Goal: Navigation & Orientation: Find specific page/section

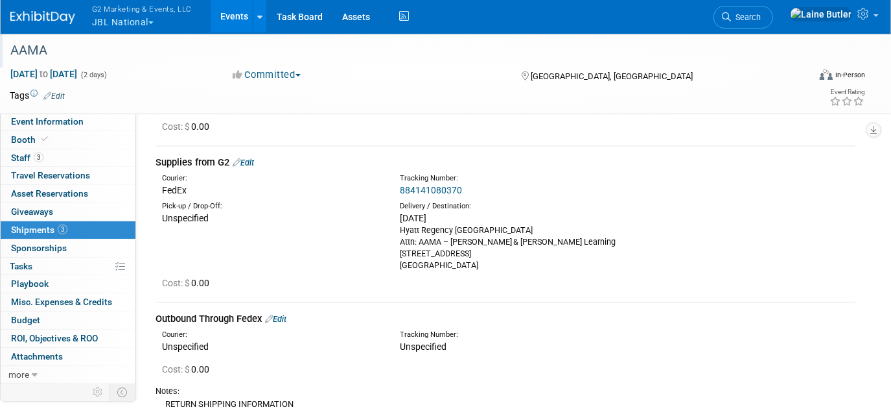
drag, startPoint x: 138, startPoint y: 35, endPoint x: 65, endPoint y: 16, distance: 75.8
click at [138, 34] on div at bounding box center [404, 37] width 797 height 11
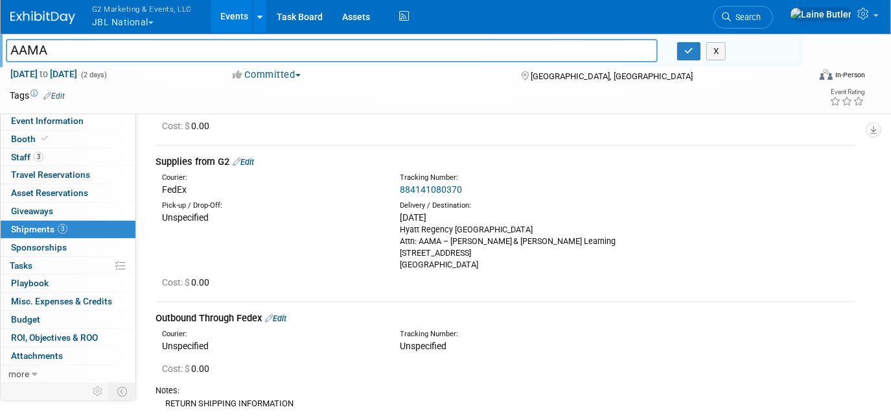
click at [50, 16] on img at bounding box center [42, 17] width 65 height 13
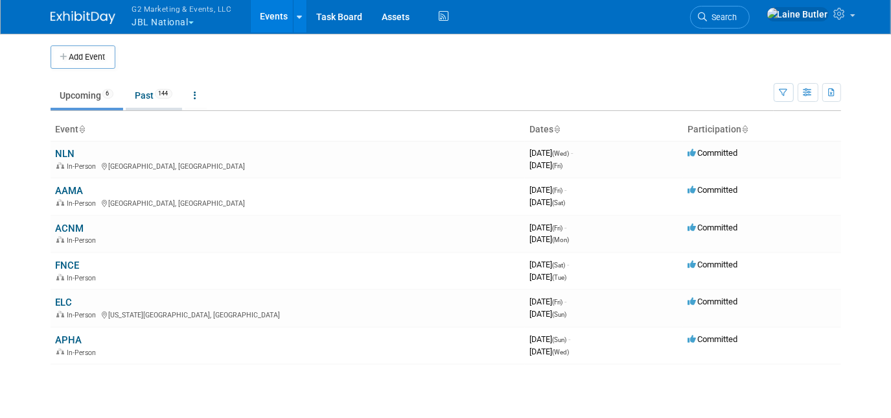
click at [145, 89] on link "Past 144" at bounding box center [154, 95] width 56 height 25
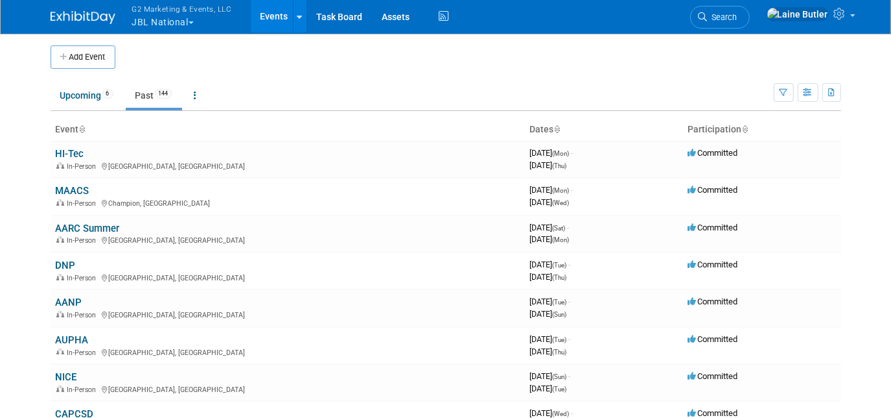
click at [158, 31] on button "G2 Marketing & Events, LLC JBL National" at bounding box center [189, 17] width 117 height 34
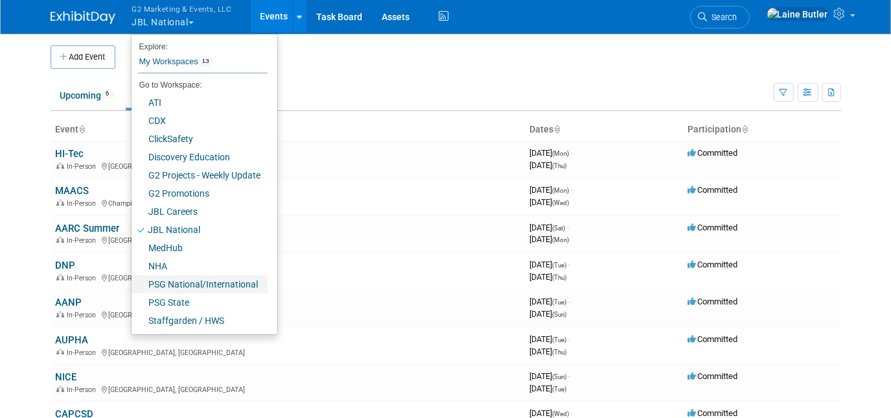
click at [191, 279] on link "PSG National/International" at bounding box center [200, 284] width 136 height 18
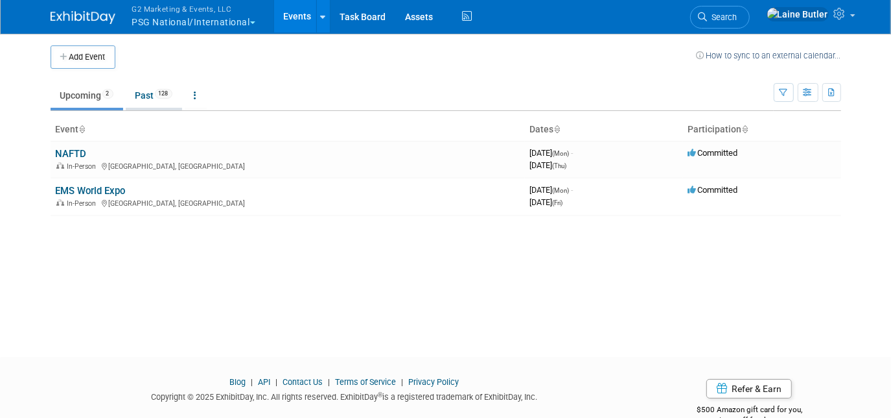
click at [150, 97] on link "Past 128" at bounding box center [154, 95] width 56 height 25
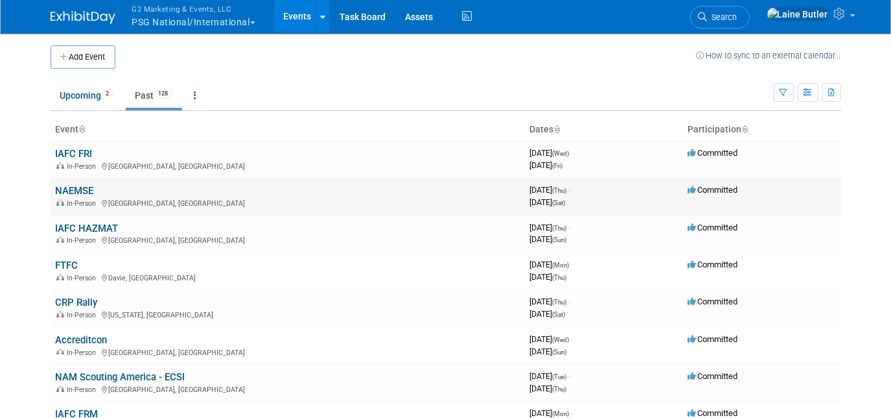
click at [69, 185] on link "NAEMSE" at bounding box center [75, 191] width 38 height 12
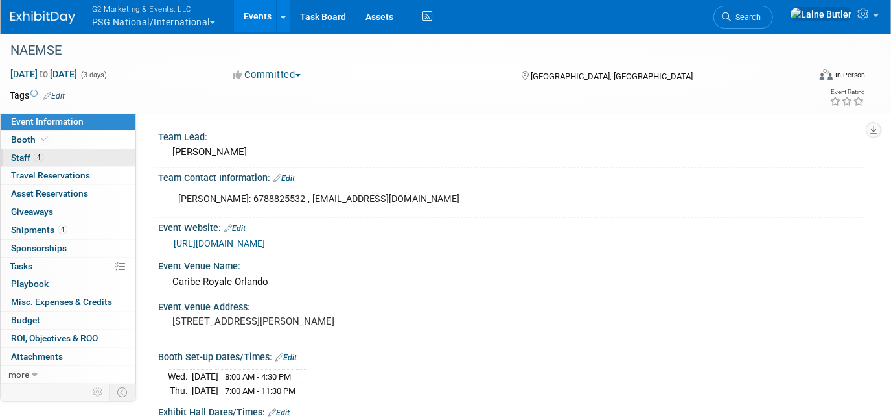
click at [98, 154] on link "4 Staff 4" at bounding box center [68, 158] width 135 height 18
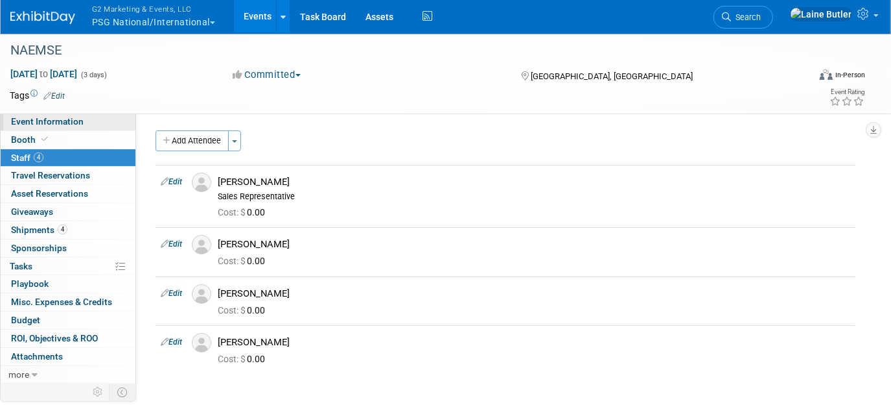
click at [91, 123] on link "Event Information" at bounding box center [68, 122] width 135 height 18
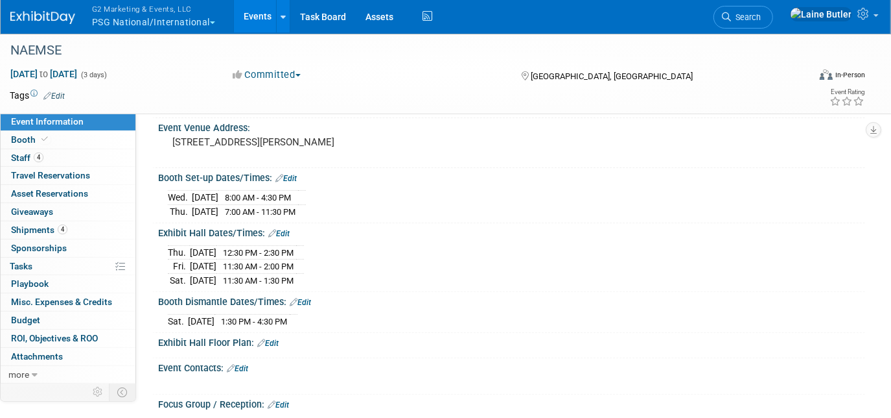
scroll to position [294, 0]
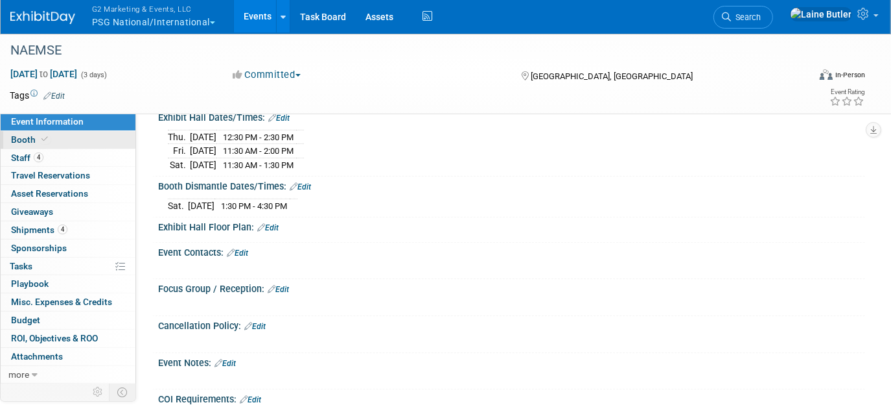
click at [78, 147] on link "Booth" at bounding box center [68, 140] width 135 height 18
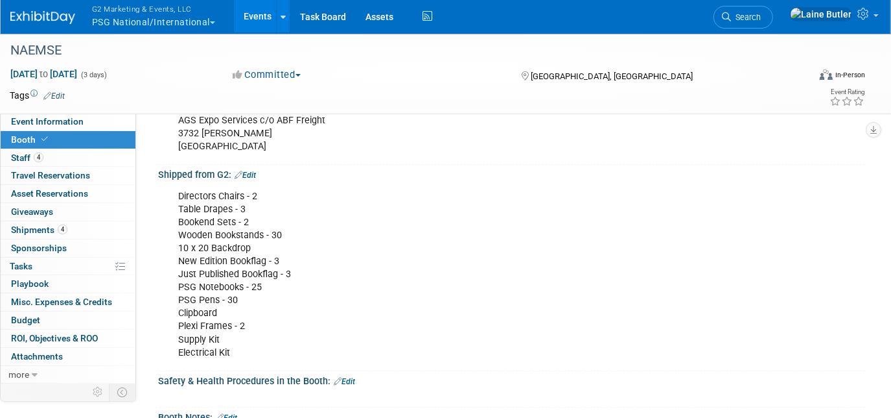
scroll to position [353, 0]
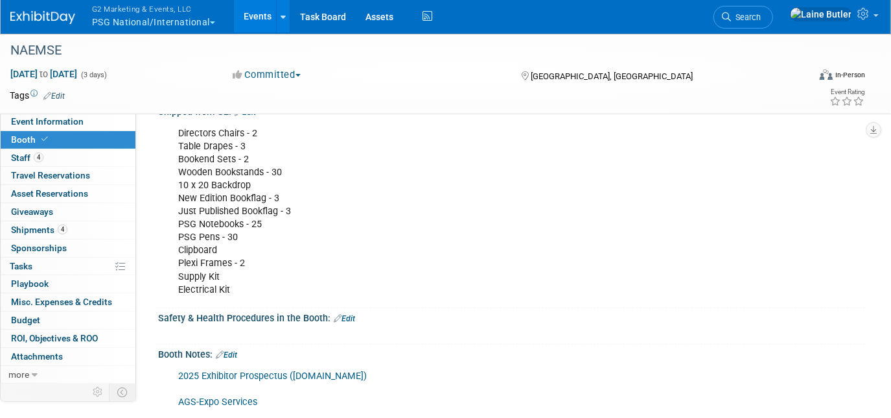
click at [40, 25] on div "G2 Marketing & Events, LLC PSG National/International Explore: My Workspaces 13…" at bounding box center [437, 17] width 854 height 34
click at [45, 19] on img at bounding box center [42, 17] width 65 height 13
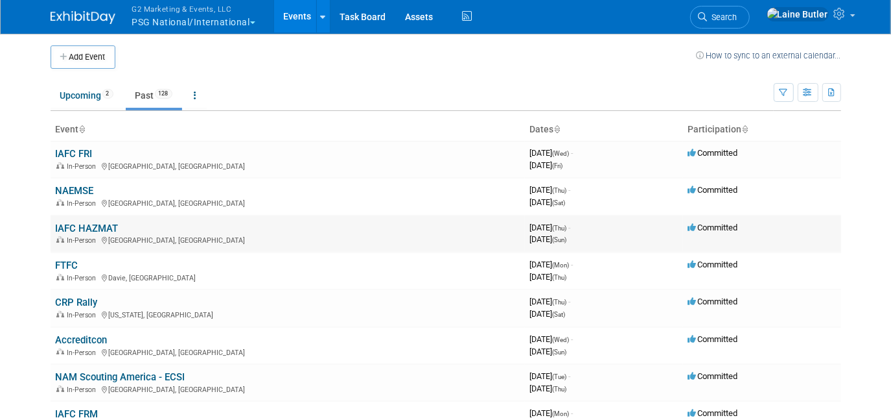
click at [79, 228] on link "IAFC HAZMAT" at bounding box center [87, 228] width 63 height 12
click at [100, 336] on link "Accreditcon" at bounding box center [82, 340] width 52 height 12
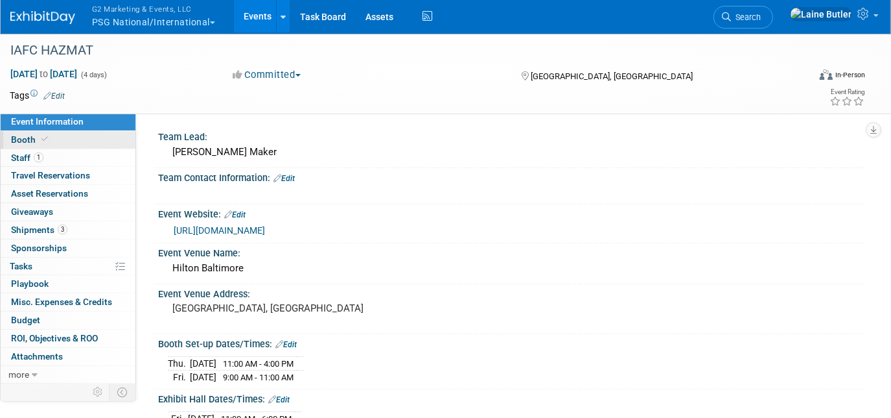
click at [25, 133] on link "Booth" at bounding box center [68, 140] width 135 height 18
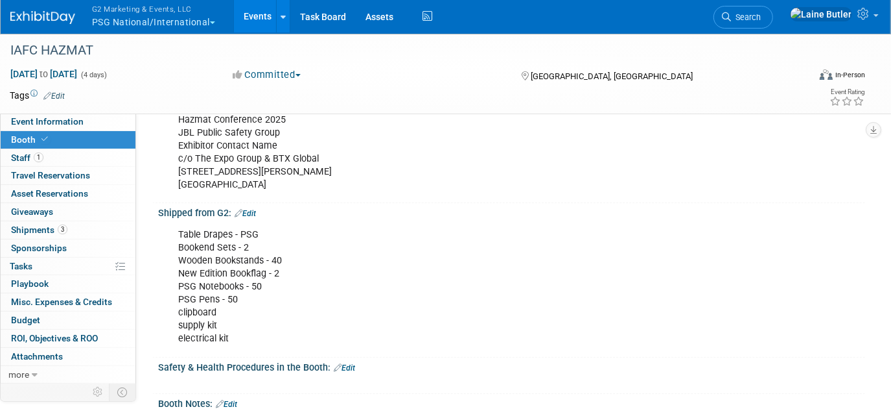
scroll to position [280, 0]
